Goal: Task Accomplishment & Management: Use online tool/utility

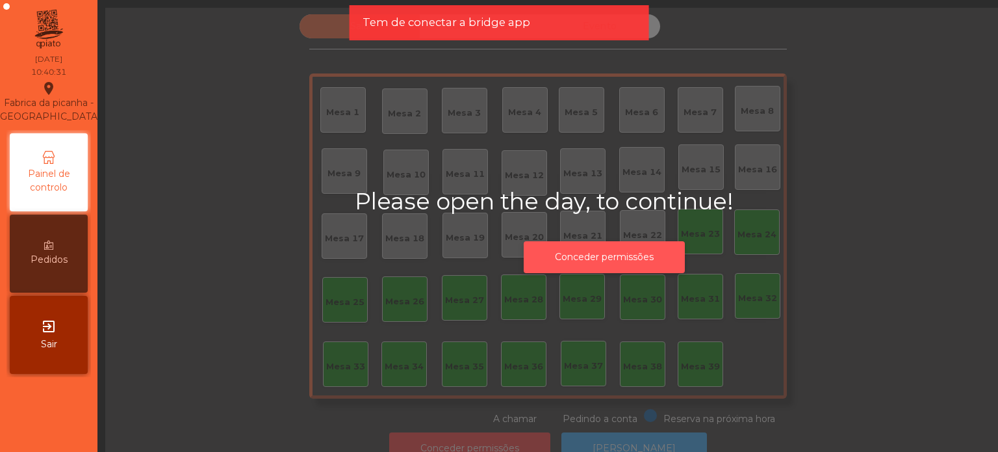
click at [556, 270] on button "Conceder permissões" at bounding box center [604, 257] width 161 height 32
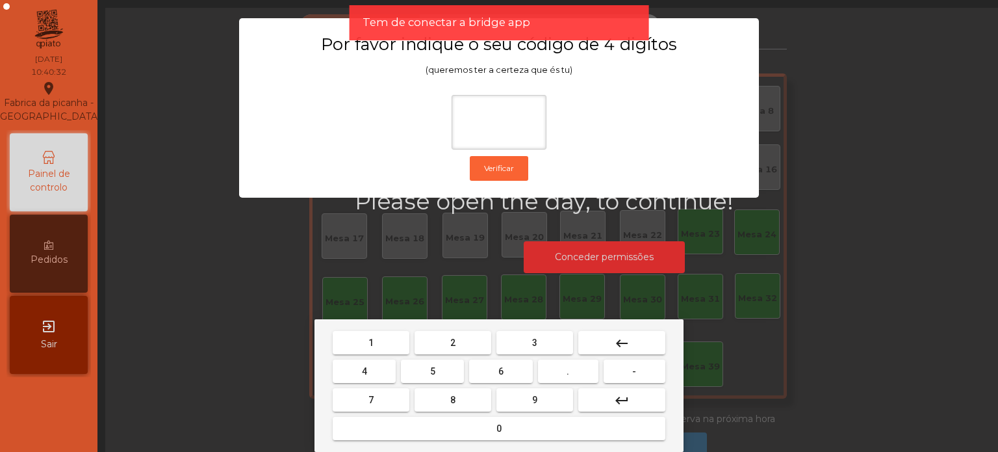
click at [371, 352] on button "1" at bounding box center [371, 342] width 77 height 23
click at [545, 335] on button "3" at bounding box center [535, 342] width 77 height 23
click at [432, 372] on span "5" at bounding box center [432, 371] width 5 height 10
click at [359, 431] on button "0" at bounding box center [499, 428] width 333 height 23
type input "****"
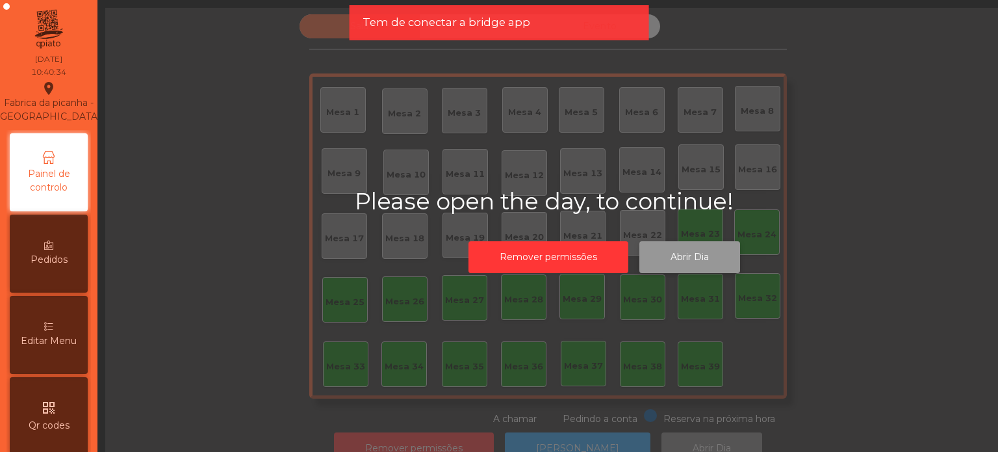
click at [696, 255] on button "Abrir Dia" at bounding box center [690, 257] width 101 height 32
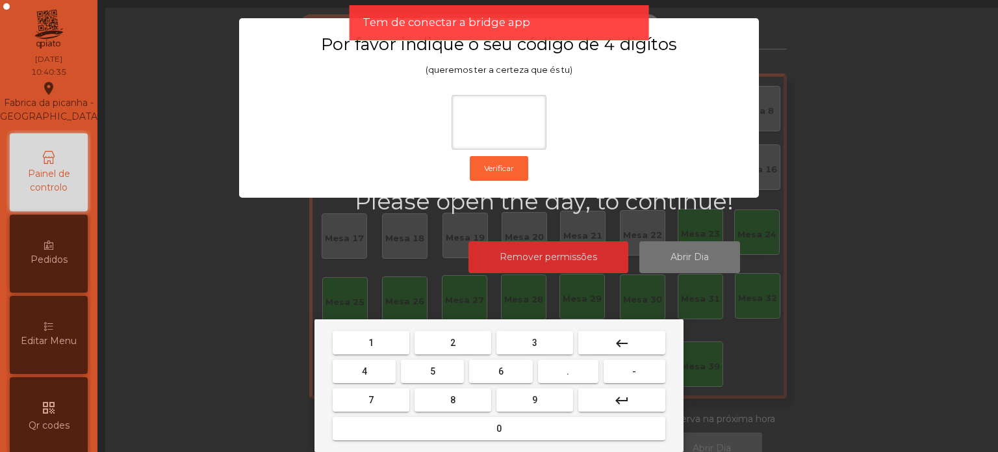
click at [371, 342] on span "1" at bounding box center [371, 342] width 5 height 10
click at [521, 354] on button "3" at bounding box center [535, 342] width 77 height 23
click at [432, 372] on span "5" at bounding box center [432, 371] width 5 height 10
click at [354, 425] on button "0" at bounding box center [499, 428] width 333 height 23
type input "****"
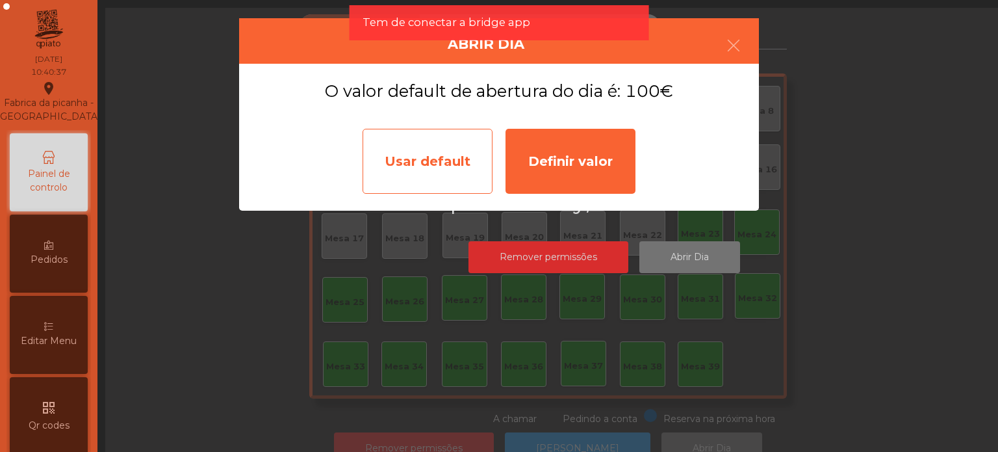
click at [407, 169] on div "Usar default" at bounding box center [428, 161] width 130 height 65
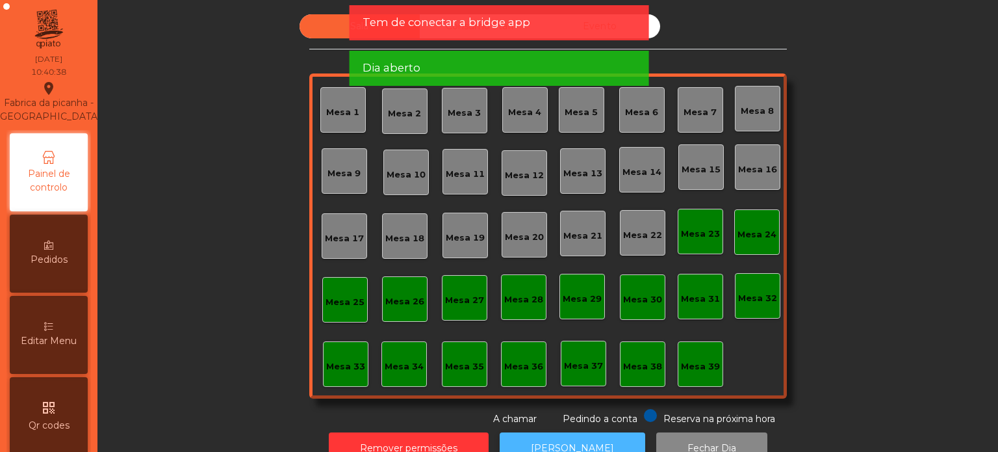
click at [601, 441] on button "[PERSON_NAME]" at bounding box center [573, 448] width 146 height 32
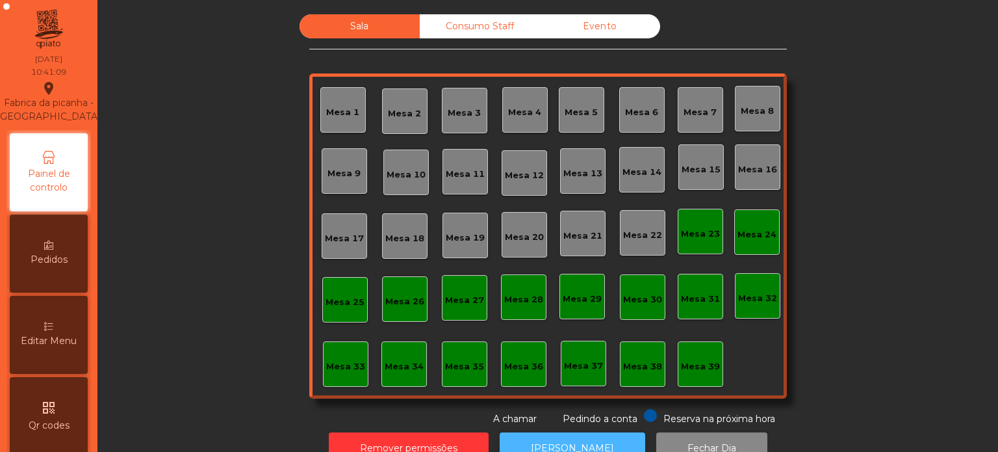
click at [561, 432] on button "[PERSON_NAME]" at bounding box center [573, 448] width 146 height 32
